Goal: Task Accomplishment & Management: Manage account settings

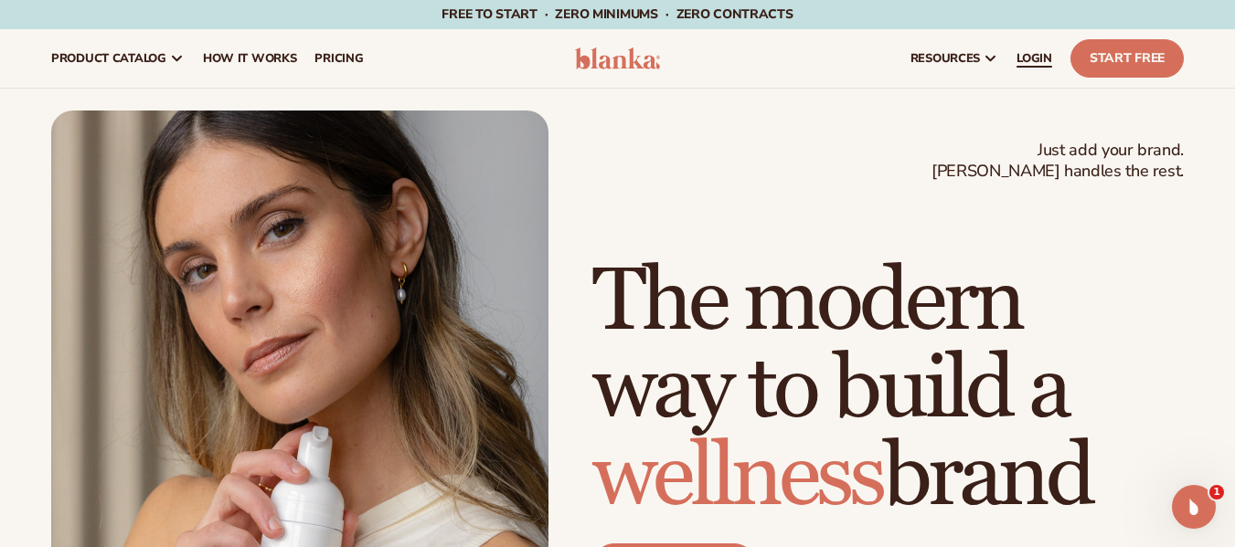
click at [1026, 57] on span "LOGIN" at bounding box center [1034, 58] width 36 height 15
click at [1025, 56] on span "LOGIN" at bounding box center [1034, 58] width 36 height 15
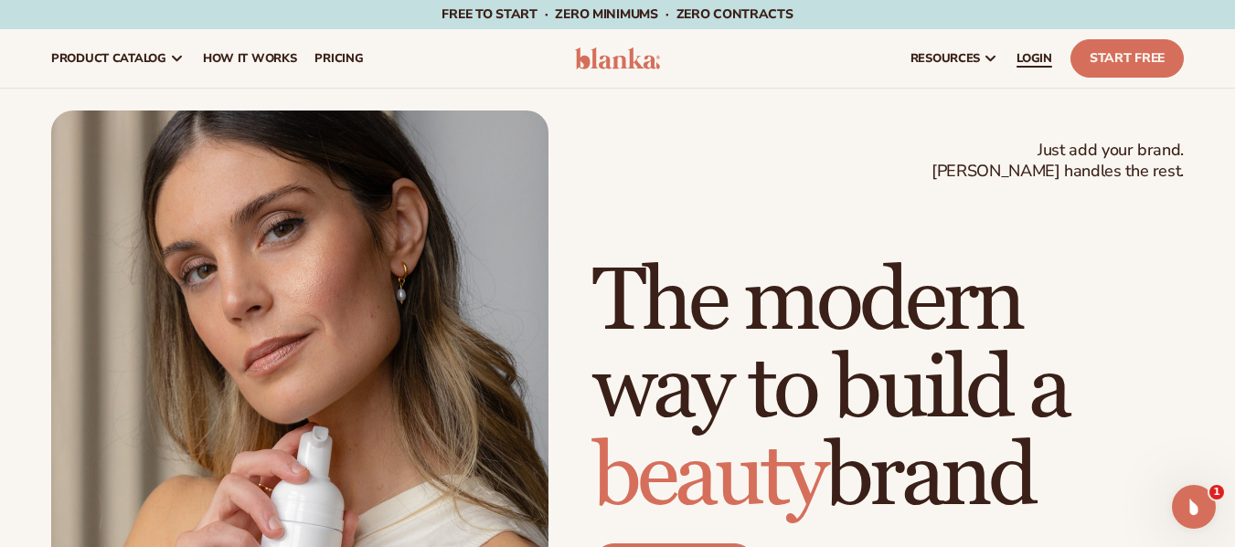
click at [1024, 60] on span "LOGIN" at bounding box center [1034, 58] width 36 height 15
